Goal: Task Accomplishment & Management: Manage account settings

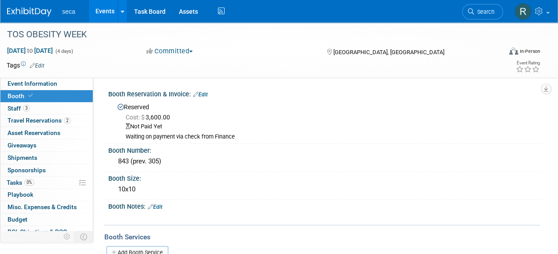
click at [99, 8] on link "Events" at bounding box center [105, 11] width 32 height 22
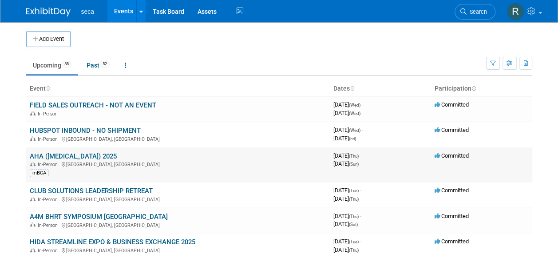
click at [51, 153] on link "AHA ([MEDICAL_DATA]) 2025" at bounding box center [73, 156] width 87 height 8
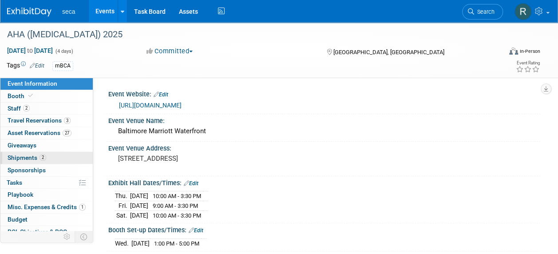
click at [32, 156] on span "Shipments 2" at bounding box center [27, 157] width 39 height 7
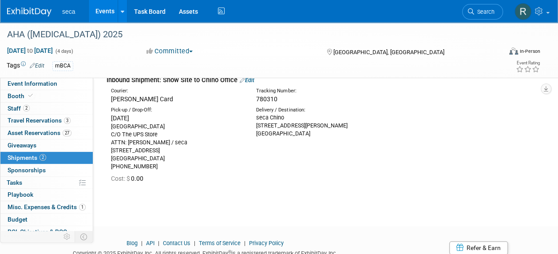
scroll to position [399, 0]
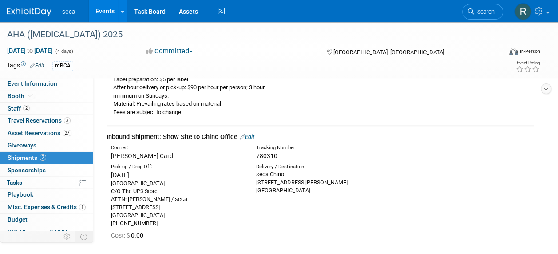
click at [269, 155] on span "780310" at bounding box center [266, 155] width 21 height 7
click at [327, 181] on div "seca Chino 13601 Benson Ave. Chino, CA 91710" at bounding box center [322, 182] width 132 height 24
click at [268, 154] on span "780310" at bounding box center [266, 155] width 21 height 7
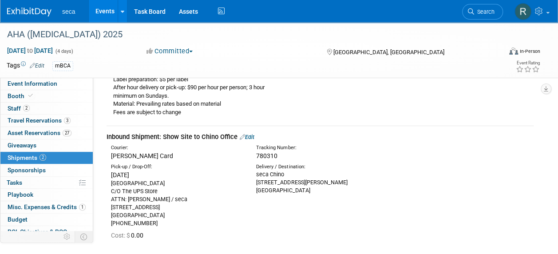
drag, startPoint x: 268, startPoint y: 154, endPoint x: 309, endPoint y: 206, distance: 65.7
click at [309, 206] on div "Pick-up / Drop-Off: Sat. Sep 6, 2025 Baltimore Marriott Waterfront Hotel C/O Th…" at bounding box center [320, 194] width 440 height 67
